Goal: Answer question/provide support

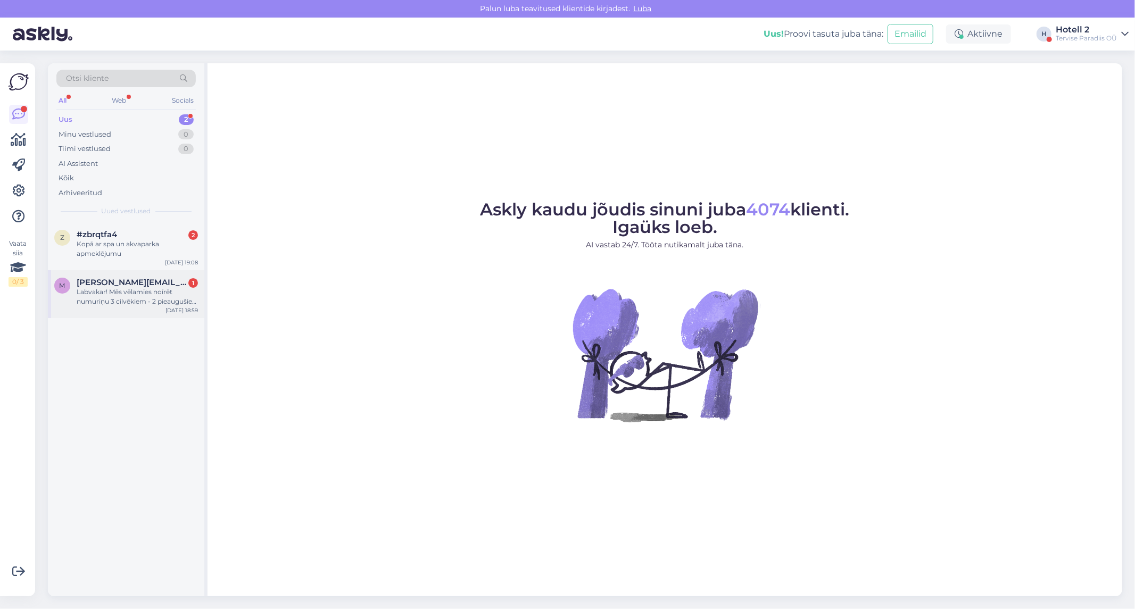
click at [101, 290] on div "Labvakar! Mēs vēlamies noīrēt numuriņu 3 cilvēkiem - 2 pieaugušie un 1 [PERSON_…" at bounding box center [137, 296] width 121 height 19
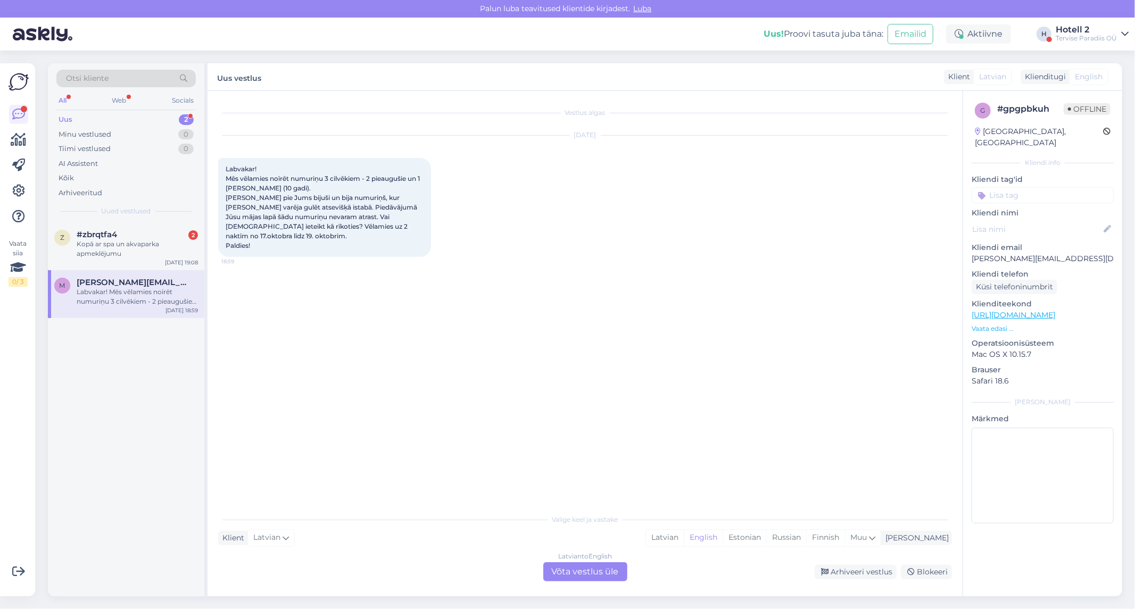
click at [598, 563] on div "Latvian to English Võta vestlus üle" at bounding box center [585, 571] width 84 height 19
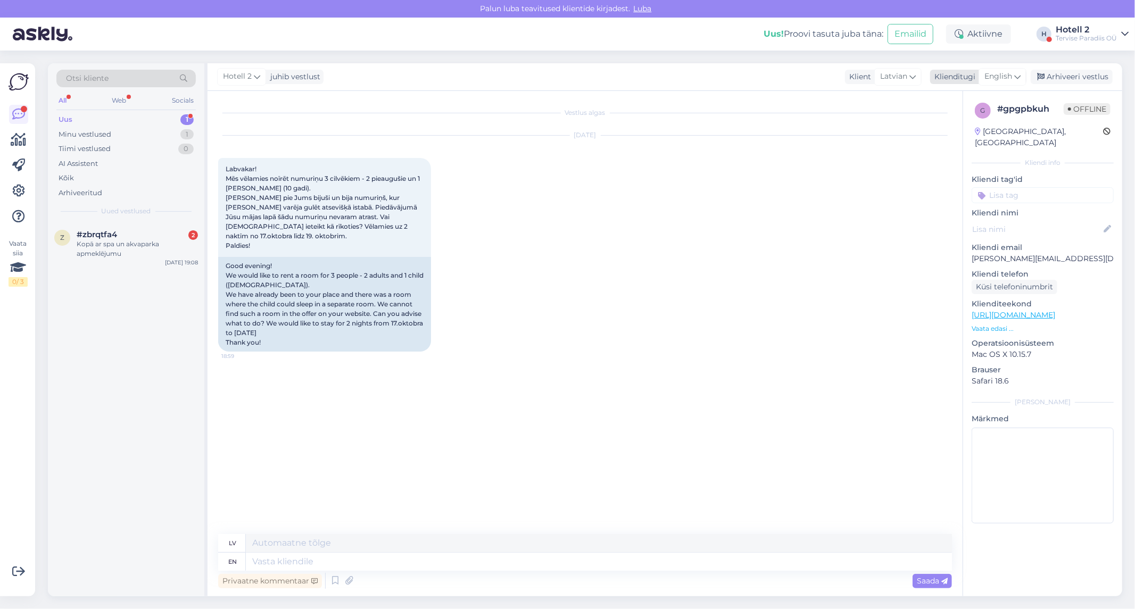
click at [990, 78] on span "English" at bounding box center [998, 77] width 28 height 12
click at [959, 141] on link "Estonian" at bounding box center [978, 142] width 117 height 17
click at [443, 562] on textarea at bounding box center [599, 562] width 706 height 18
type textarea "Tere"
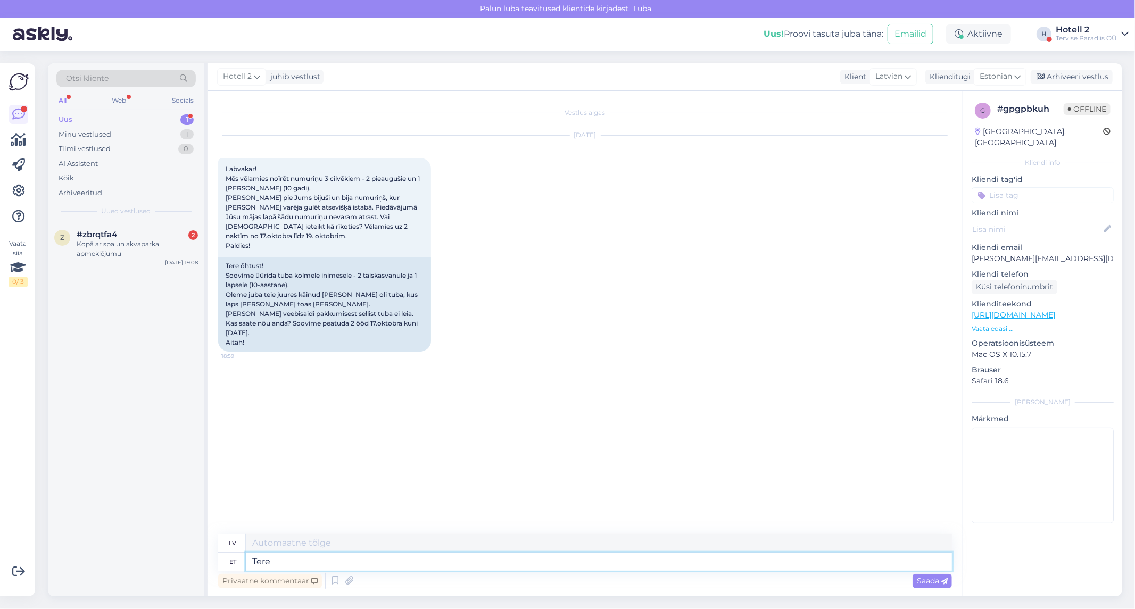
type textarea "Sveiki"
type textarea "Tere õhtust!"
type textarea "Labvakar!"
type textarea "Tere õhtust! Peretoal o"
type textarea "Labvakar! Ģimenes istabā"
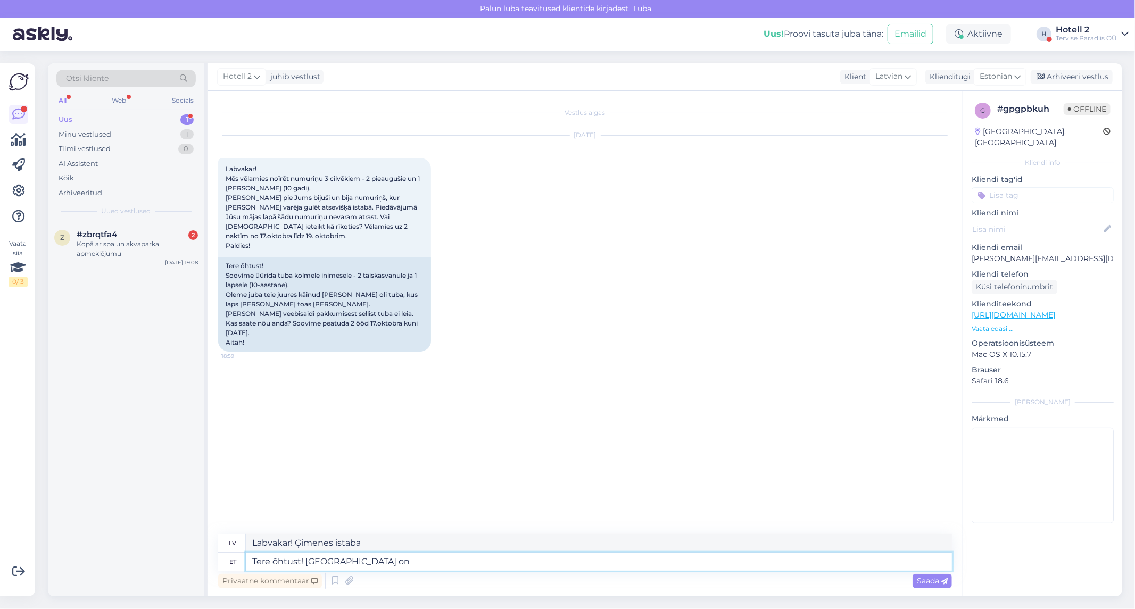
type textarea "Tere õhtust! [GEOGRAPHIC_DATA] on"
type textarea "Labvakar! Ģimenes istabā ir"
type textarea "Tere õhtust! Peretoal on kaks e"
type textarea "Labvakar! Ģimenes istabā ir divi"
type textarea "Tere õhtust! Peretoal on kaks eraldi tu"
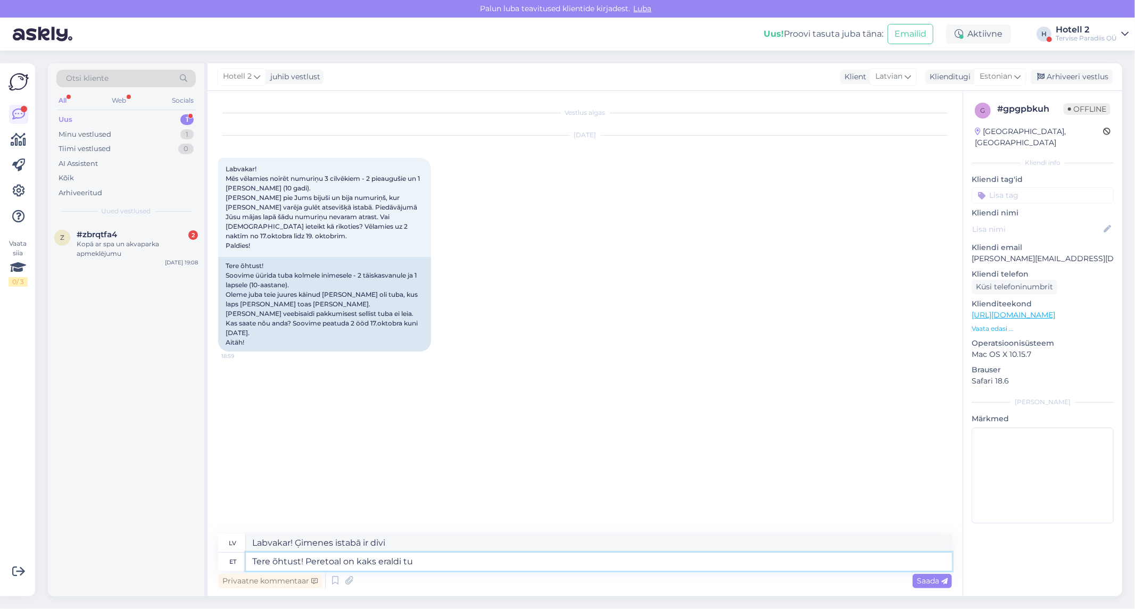
type textarea "Labvakar! Ģimenes istabā ir divas atsevišķas"
type textarea "Tere õhtust! Peretoal on kaks eraldi tuba j"
type textarea "Labvakar! Ģimenes istabā ir divas atsevišķas istabas."
type textarea "Tere õhtust! Peretoal on kaks eraldi tuba ja u"
type textarea "Labvakar! Ģimenes numurā ir divas atsevišķas istabas un"
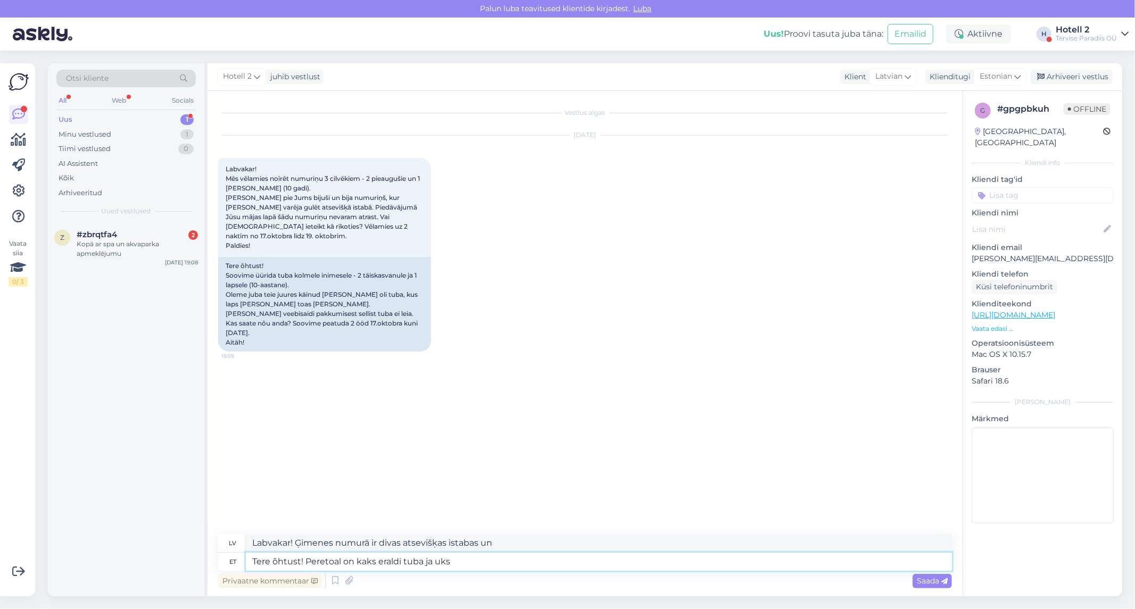
type textarea "Tere õhtust! Peretoal on kaks eraldi tuba ja uks v"
type textarea "Labvakar! Ģimenes istabā ir divas atsevišķas istabas un durvis."
type textarea "Tere õhtust! Peretoal on kaks eraldi tuba ja uks va"
type textarea "Labvakar! Ģimenes istabā ir divas atsevišķas istabas un durvis uz"
type textarea "Tere õhtust! Peretoal on kaks eraldi tuba ja uks vahelt l"
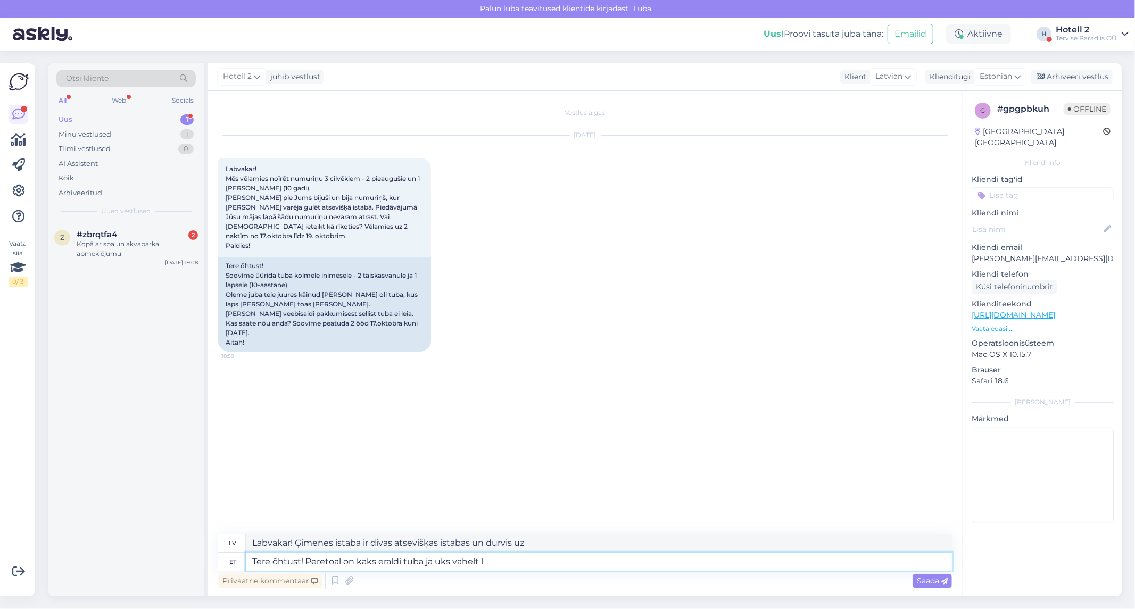
type textarea "Labvakar! Ģimenes istabā ir divas atsevišķas istabas un durvis starp tām."
type textarea "Tere õhtust! Peretoal on kaks eraldi tuba ja uks vahelt [PERSON_NAME]"
type textarea "Labvakar! Ģimenes istabā ir divas atsevišķas istabas, un durvis starp tām ir at…"
type textarea "Tere õhtust! Peretoal on kaks eraldi tuba ja uks vahelt [PERSON_NAME]."
type textarea "Labvakar! Ģimenes istabā ir divas atsevišķas istabas un durvis starp tām."
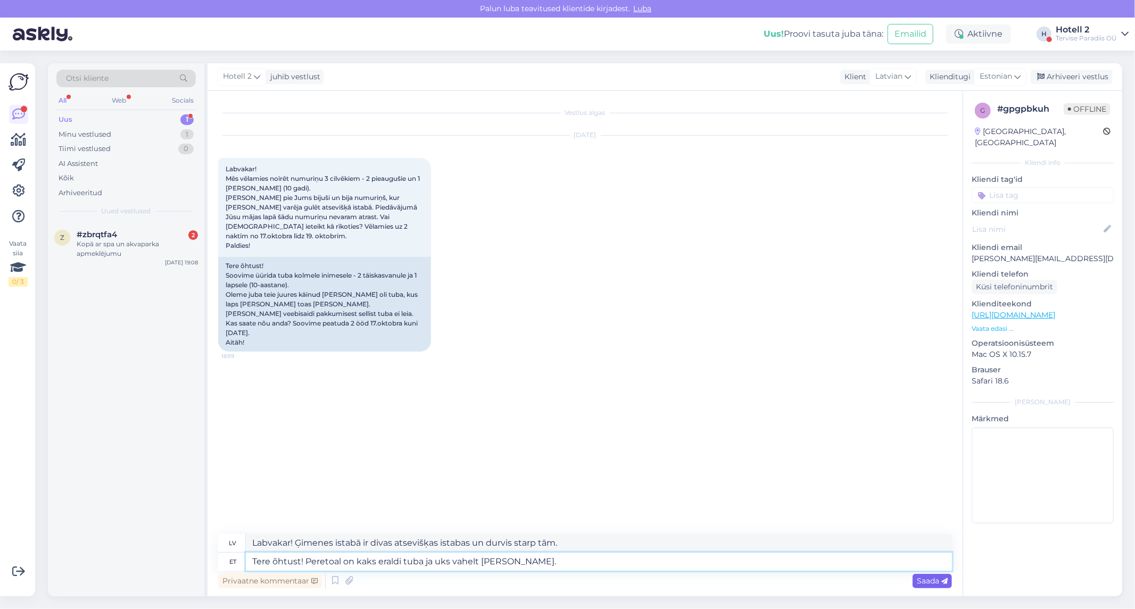
type textarea "Tere õhtust! Peretoal on kaks eraldi tuba ja uks vahelt [PERSON_NAME]."
click at [940, 582] on span "Saada" at bounding box center [932, 581] width 31 height 10
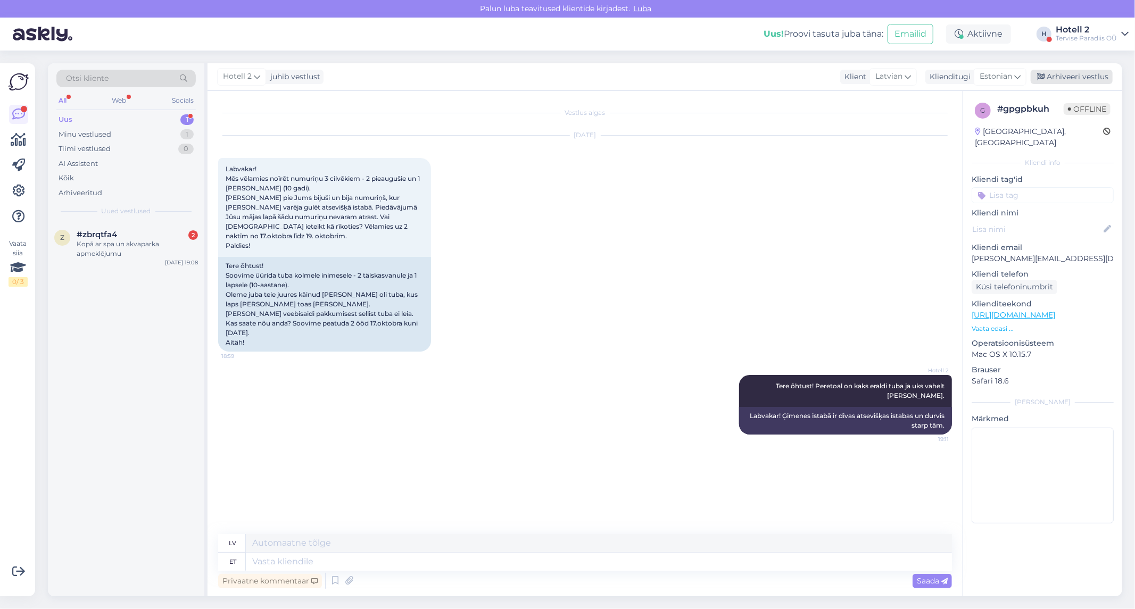
click at [1061, 72] on div "Arhiveeri vestlus" at bounding box center [1072, 77] width 82 height 14
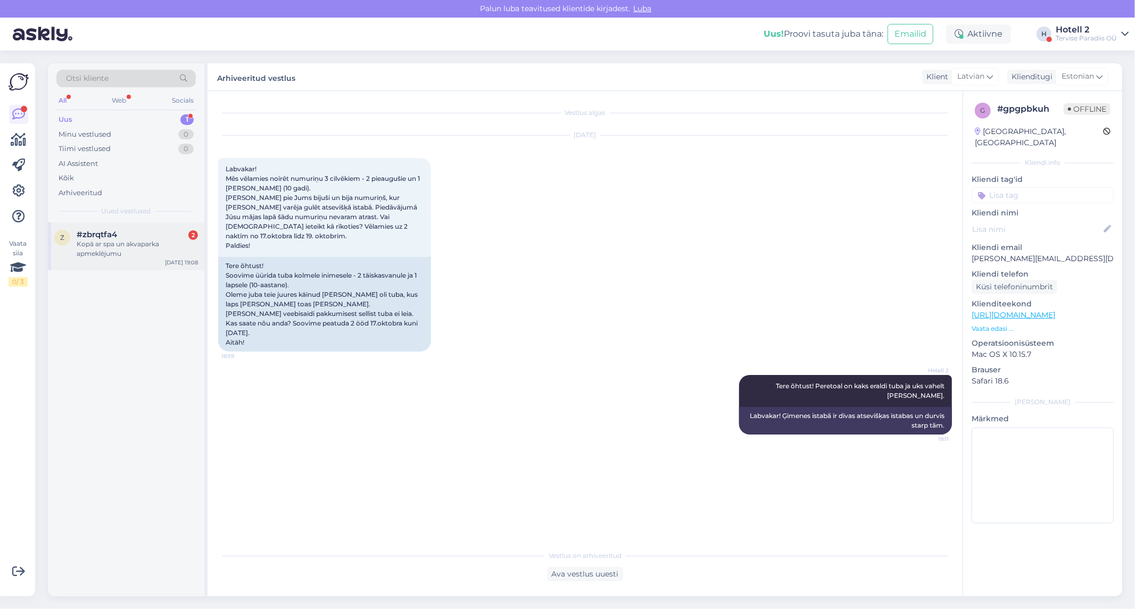
click at [106, 243] on div "Kopā ar spa un akvaparka apmeklējumu" at bounding box center [137, 248] width 121 height 19
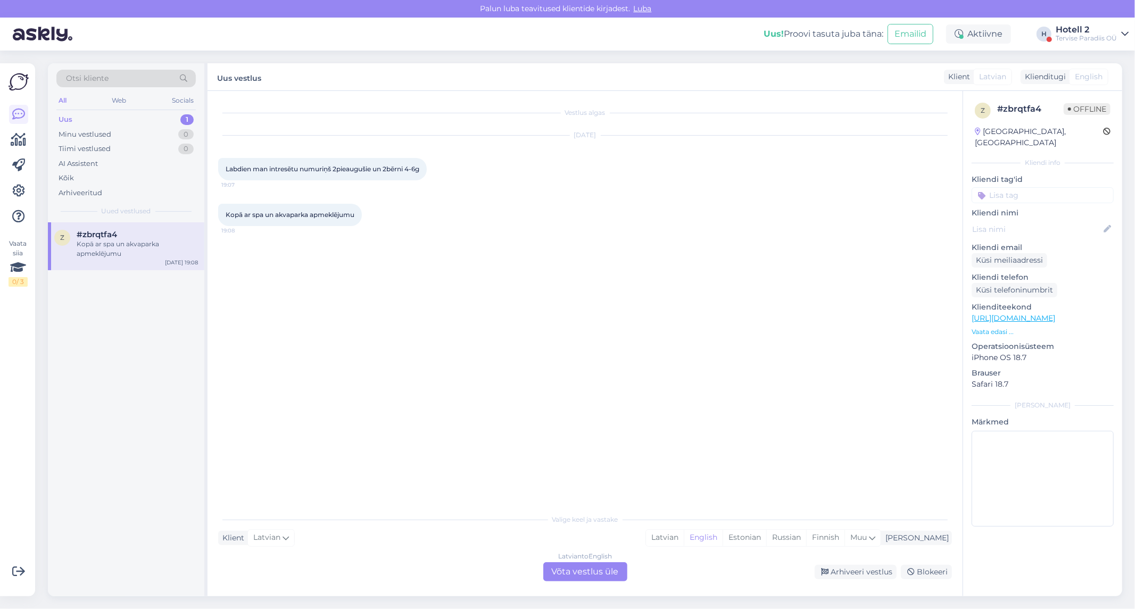
click at [588, 568] on div "Latvian to English Võta vestlus üle" at bounding box center [585, 571] width 84 height 19
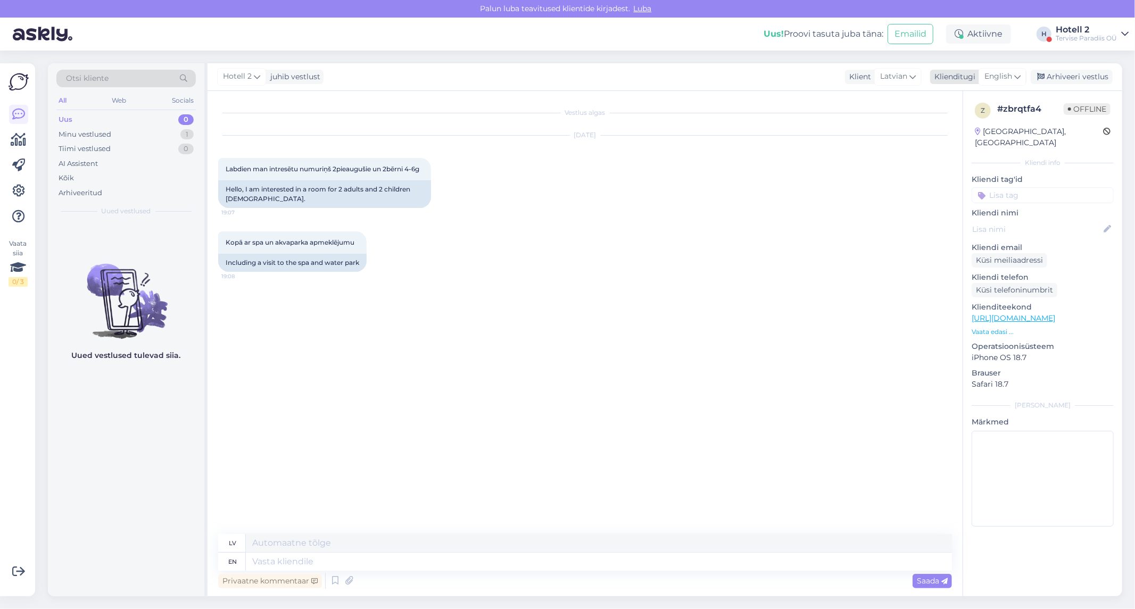
click at [995, 72] on span "English" at bounding box center [998, 77] width 28 height 12
click at [956, 139] on link "Estonian" at bounding box center [978, 142] width 117 height 17
click at [391, 562] on textarea at bounding box center [599, 562] width 706 height 18
type textarea "Tere"
type textarea "Sveiki"
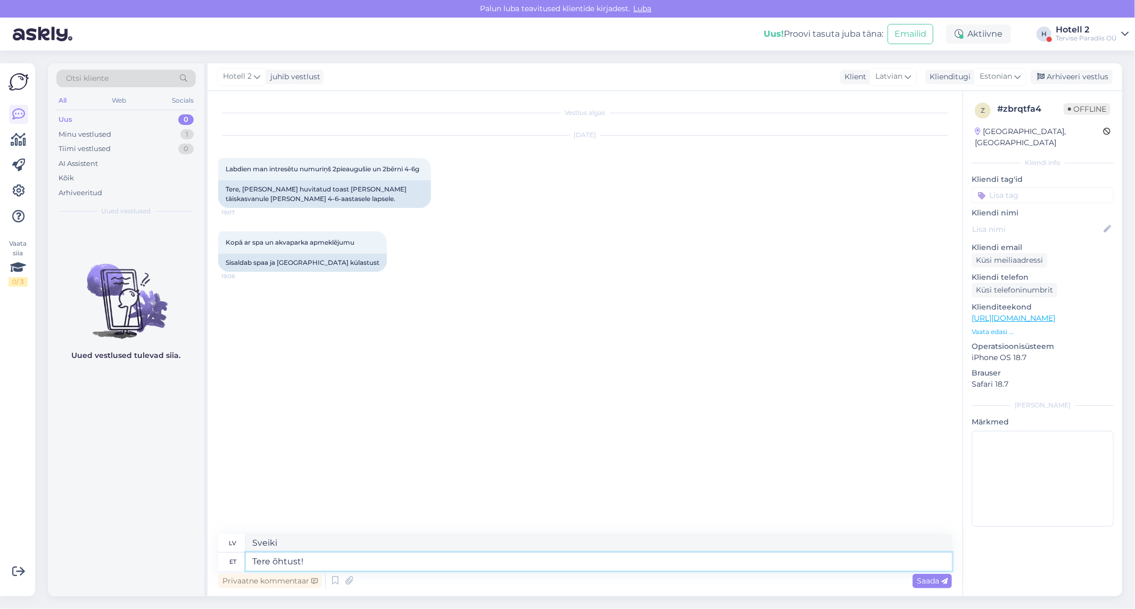
type textarea "Tere õhtust!"
type textarea "Labvakar!"
type textarea "Tere õhtust! Hindasid s"
type textarea "Labvakar! Jūs novērtējāt"
type textarea "Tere õhtust! Hindasid saate"
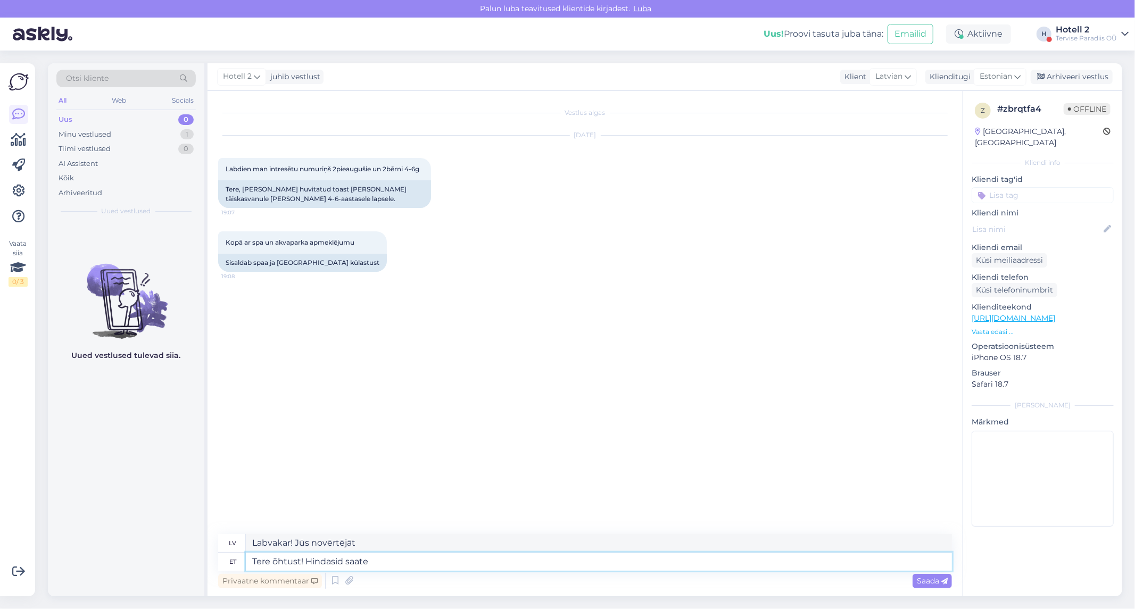
type textarea "Labvakar! Vai novērtējāt raidījumu?"
type textarea "Tere õhtust! Hindasid saate vaadata m"
type textarea "Labvakar! Varat pārbaudīt cenas."
type textarea "Tere õhtust! Hindasid saate vaadata meie k"
type textarea "Labvakar! Cenas varat pārbaudīt mūsu vietnē"
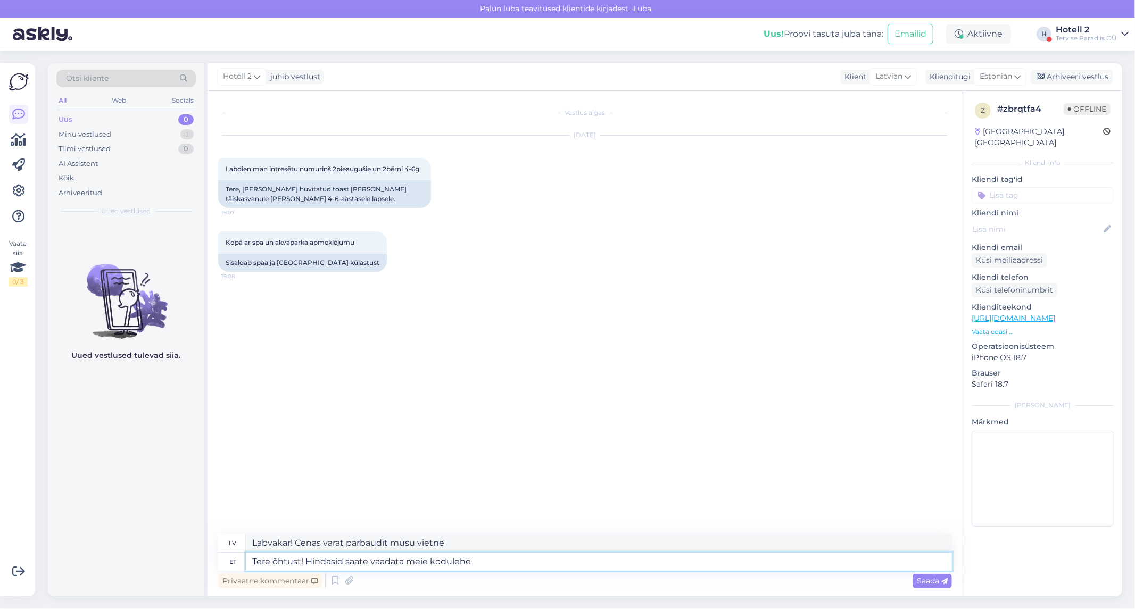
type textarea "Tere õhtust! Hindasid saate vaadata meie kodulehel"
type textarea "Labvakar! Cenas varat apskatīt mūsu mājaslapā."
type textarea "Tere õhtust! Hindasid saate vaadata meie kodulehelt alustades o"
type textarea "Labvakar! [PERSON_NAME] varat pārbaudīt mūsu mājaslapā."
type textarea "Tere õhtust! Hindasid saate vaadata meie kodulehelt alustades online"
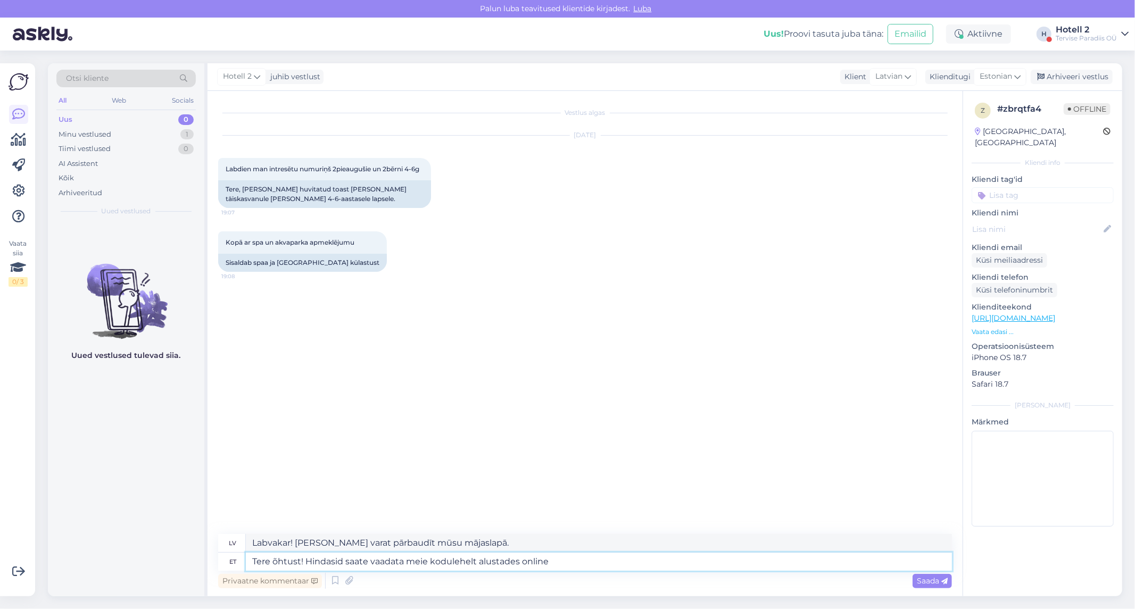
type textarea "Labvakar! [PERSON_NAME] varat pārbaudīt tiešsaistē, sākot no mūsu mājaslapas."
type textarea "Tere õhtust! Hindasid saate vaadata meie kodulehelt alustades online roneeringu…"
type textarea "Labvakar! Cenas varat pārbaudīt mūsu mājaslapā, veicot tiešsaistes rezervāciju."
type textarea "Tere õhtust! Hindasid saate vaadata meie kodulehelt alustades online roneeringu…"
type textarea "Labvakar! Cenas varat pārbaudīt mūsu tīmekļa vietnē, uzsākot tiešsaistes rezerv…"
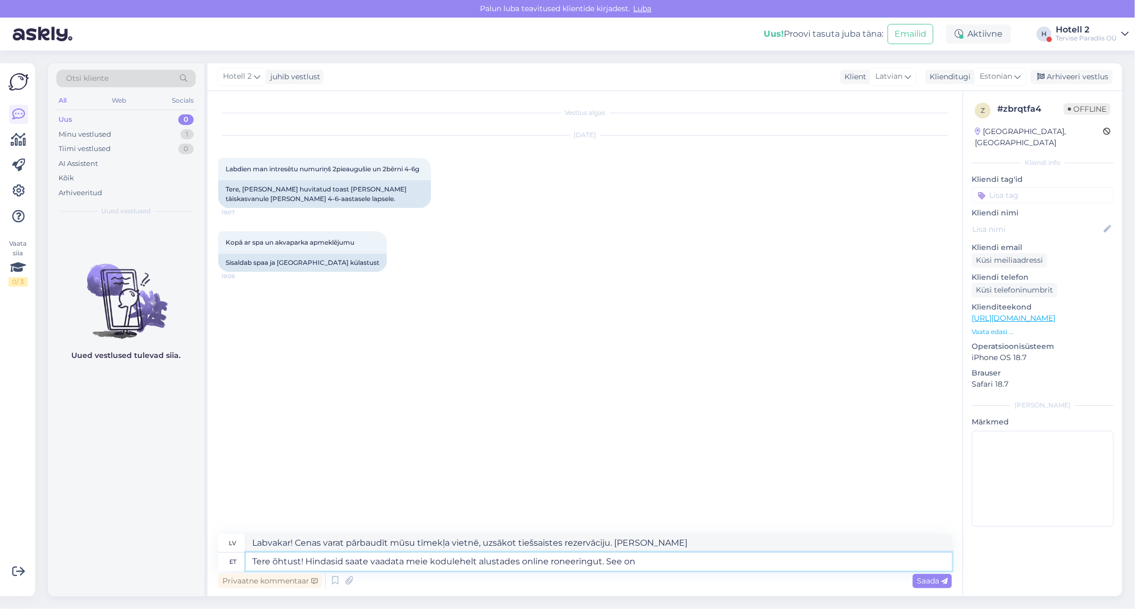
type textarea "Tere õhtust! Hindasid saate vaadata meie kodulehelt alustades online roneeringu…"
type textarea "Labvakar! Cenas varat pārbaudīt mūsu tīmekļa vietnē, uzsākot tiešsaistes rezerv…"
type textarea "Tere õhtust! Hindasid saate vaadata meie kodulehelt alustades online roneeringu…"
type textarea "Labvakar! Cenas varat pārbaudīt mūsu tīmekļa vietnē, veicot tiešsaistes rezervā…"
type textarea "Tere õhtust! Hindasid saate vaadata meie kodulehelt alustades online roneeringu…"
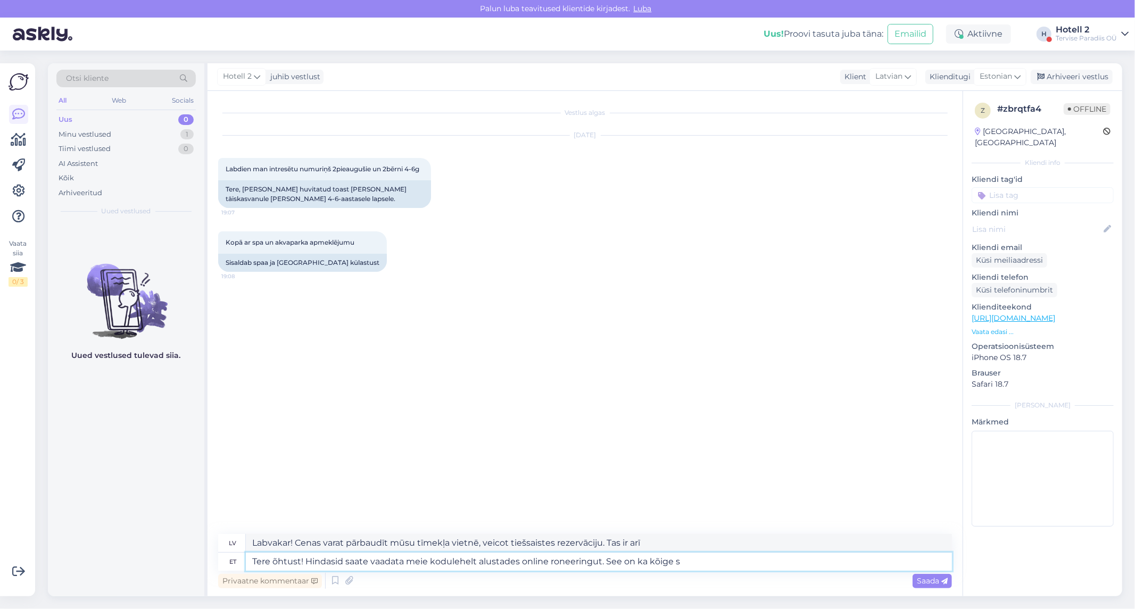
type textarea "Labvakar! Cenas varat pārbaudīt mūsu tīmekļa vietnē, uzsākot tiešsaistes rezerv…"
type textarea "Tere õhtust! Hindasid saate vaadata meie kodulehelt alustades online roneeringu…"
type textarea "Labvakar! Cenas varat pārbaudīt, veicot tiešsaistes rezervāciju mūsu tīmekļa vi…"
type textarea "Tere õhtust! Hindasid saate vaadata meie kodulehelt alustades online roneeringu…"
type textarea "Labvakar! Cenas varat pārbaudīt, veicot tiešsaistes rezervāciju mūsu tīmekļa vi…"
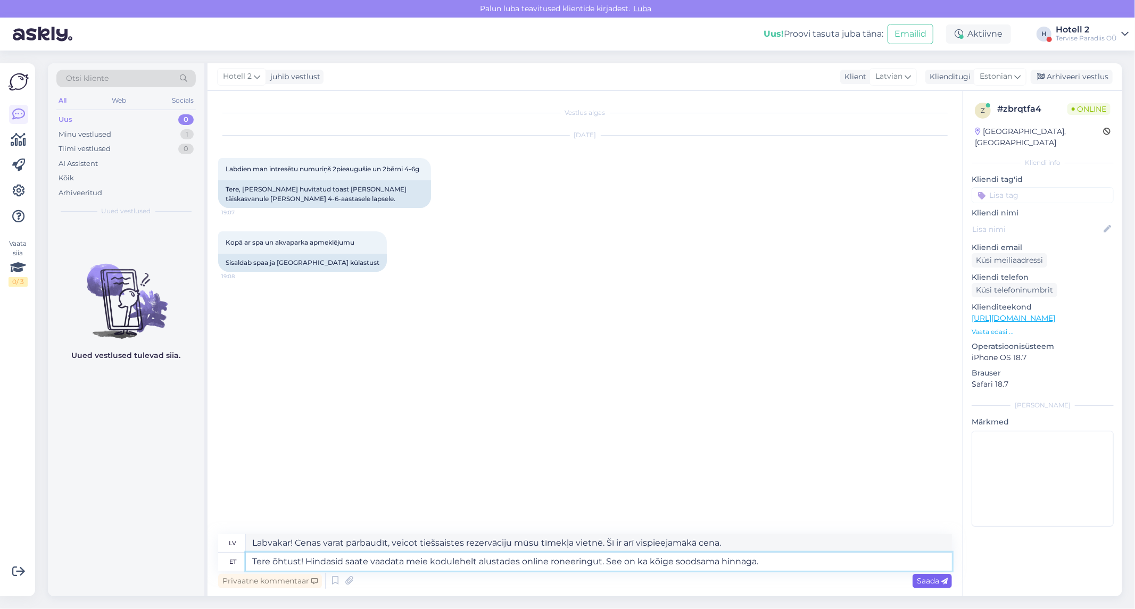
type textarea "Tere õhtust! Hindasid saate vaadata meie kodulehelt alustades online roneeringu…"
click at [928, 586] on div "Saada" at bounding box center [931, 581] width 39 height 14
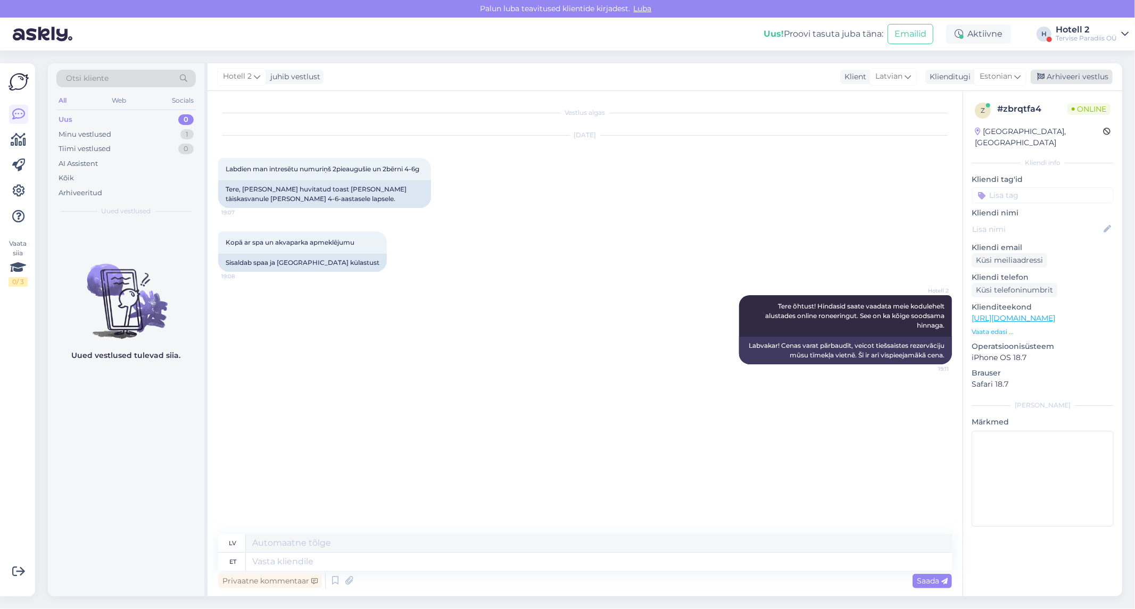
click at [1091, 76] on div "Arhiveeri vestlus" at bounding box center [1072, 77] width 82 height 14
